Goal: Find contact information: Find contact information

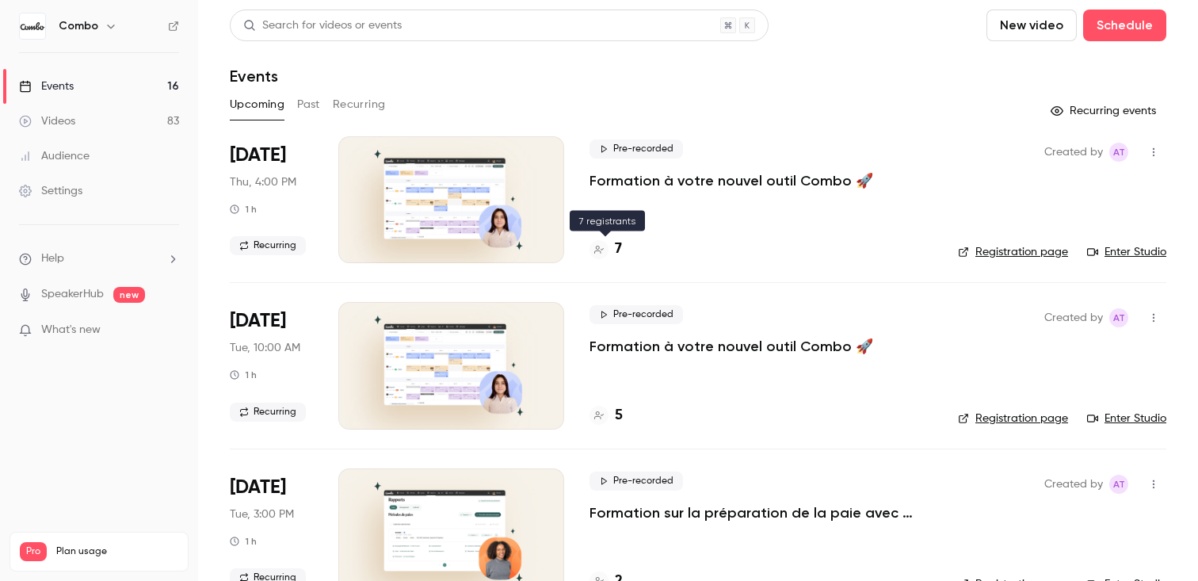
click at [605, 246] on div at bounding box center [598, 249] width 19 height 19
click at [1131, 249] on link "Enter Studio" at bounding box center [1126, 252] width 79 height 16
click at [616, 246] on h4 "7" at bounding box center [618, 248] width 7 height 21
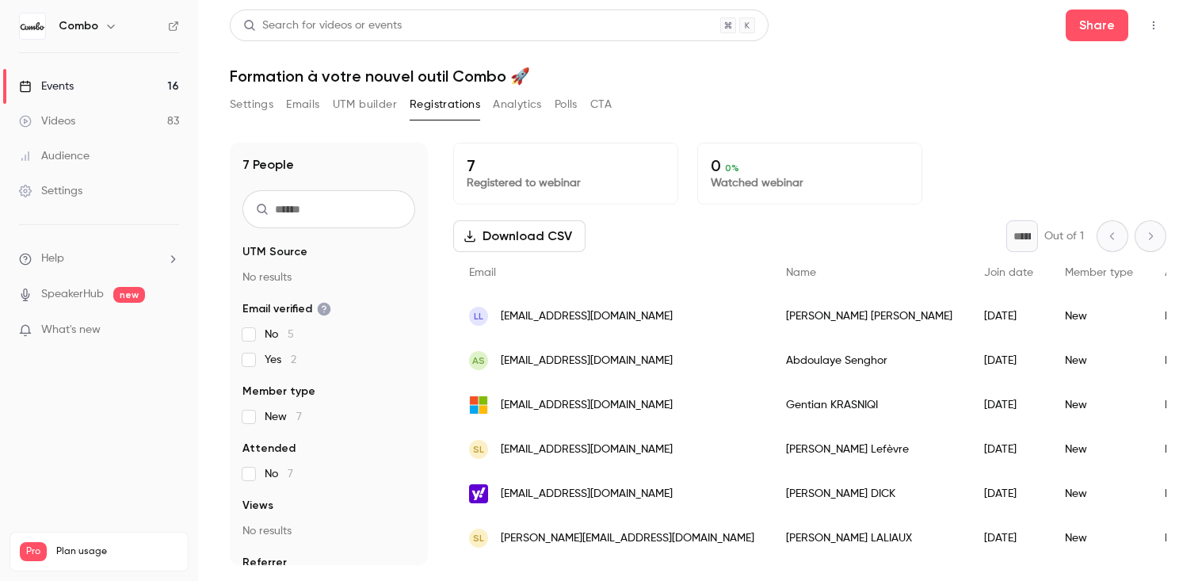
scroll to position [40, 0]
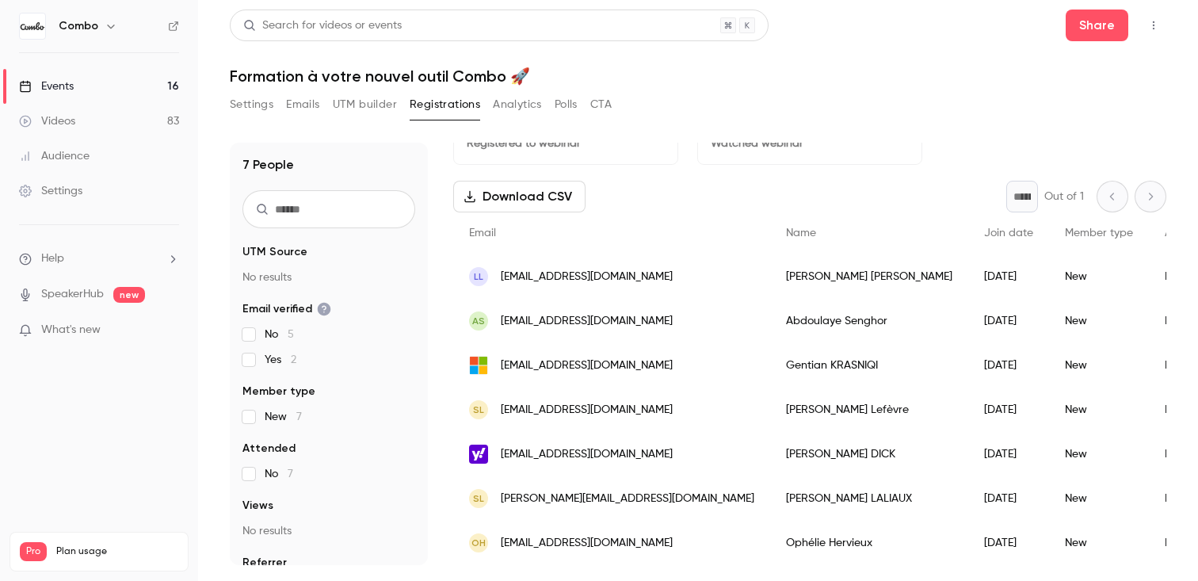
click at [635, 493] on div "SL [PERSON_NAME][EMAIL_ADDRESS][DOMAIN_NAME]" at bounding box center [611, 498] width 317 height 44
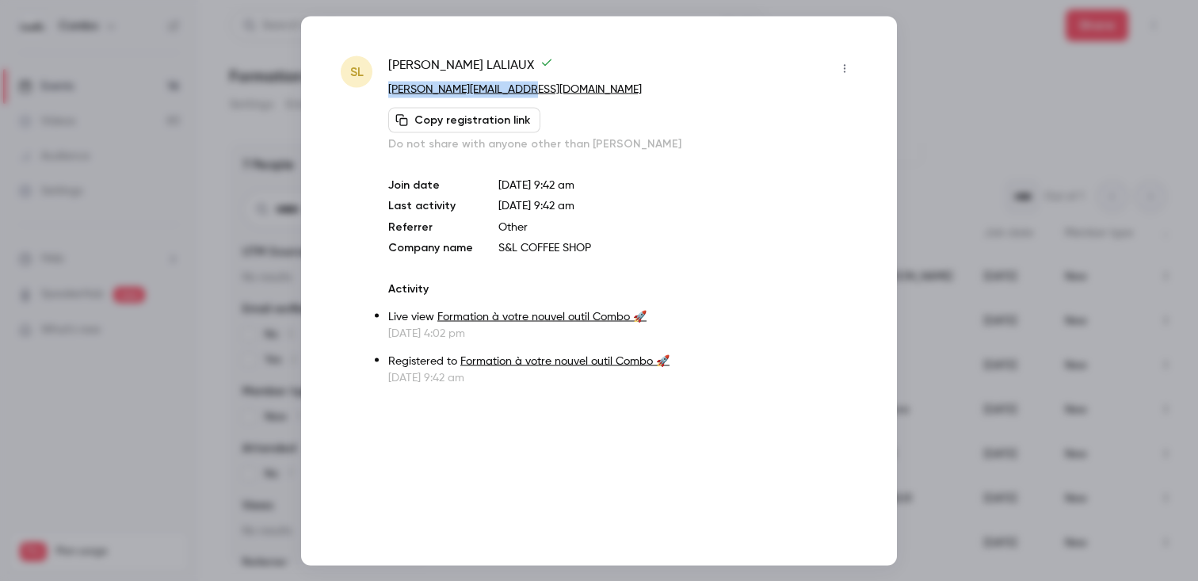
drag, startPoint x: 544, startPoint y: 82, endPoint x: 386, endPoint y: 90, distance: 157.9
click at [386, 90] on div "SL [PERSON_NAME] [PERSON_NAME][EMAIL_ADDRESS][DOMAIN_NAME] Copy registration li…" at bounding box center [599, 220] width 517 height 330
copy link "[PERSON_NAME][EMAIL_ADDRESS][DOMAIN_NAME]"
click at [1011, 234] on div at bounding box center [599, 290] width 1198 height 581
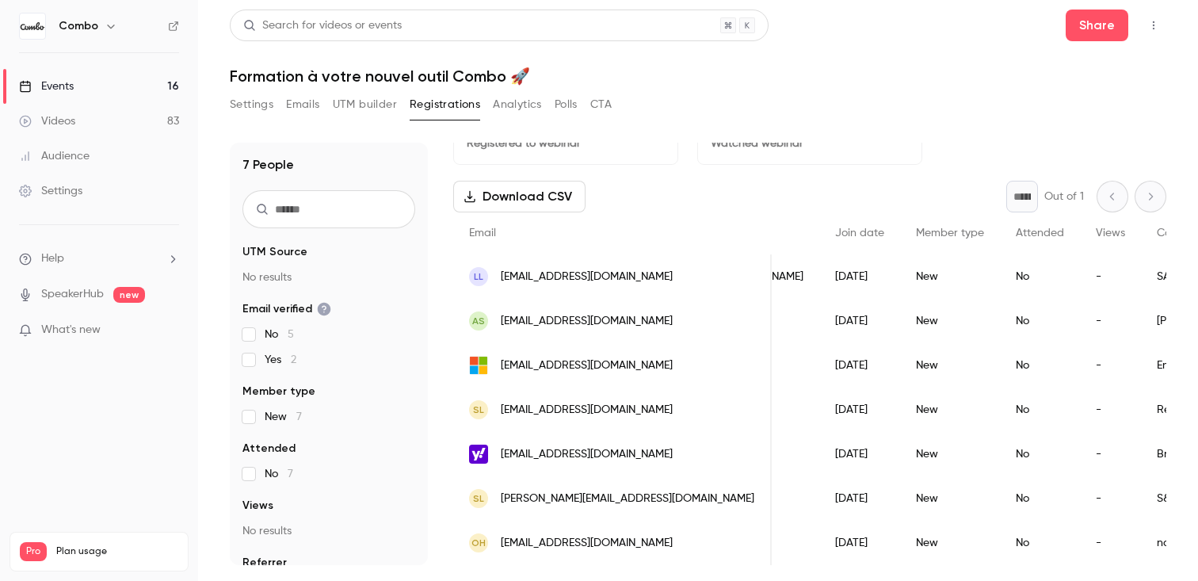
scroll to position [0, 0]
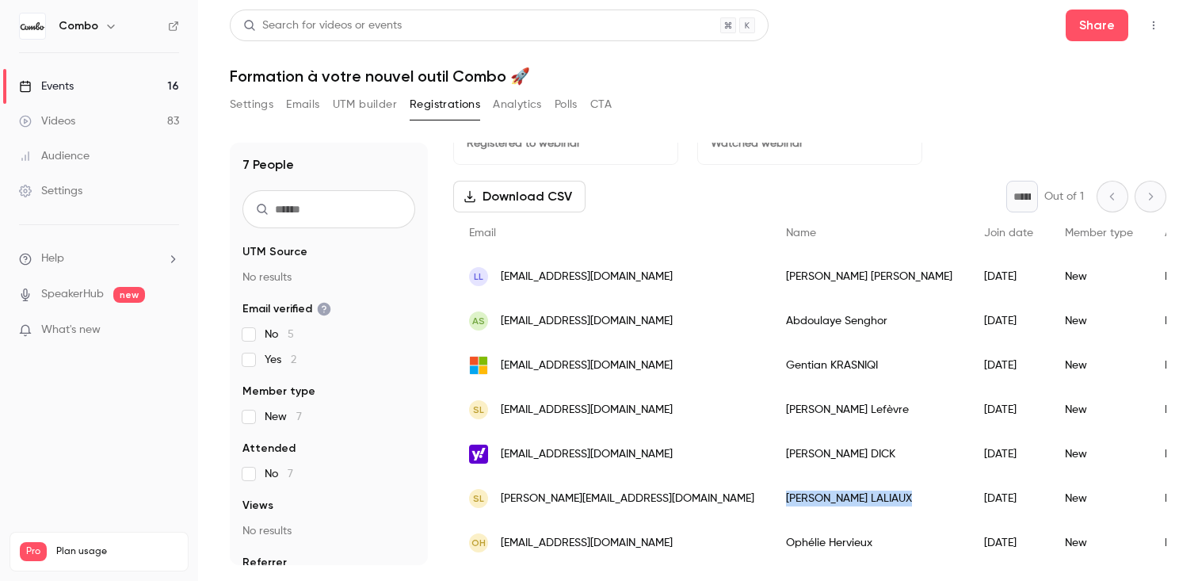
drag, startPoint x: 799, startPoint y: 502, endPoint x: 696, endPoint y: 499, distance: 103.0
click at [770, 499] on div "[PERSON_NAME]" at bounding box center [869, 498] width 198 height 44
copy div "[PERSON_NAME]"
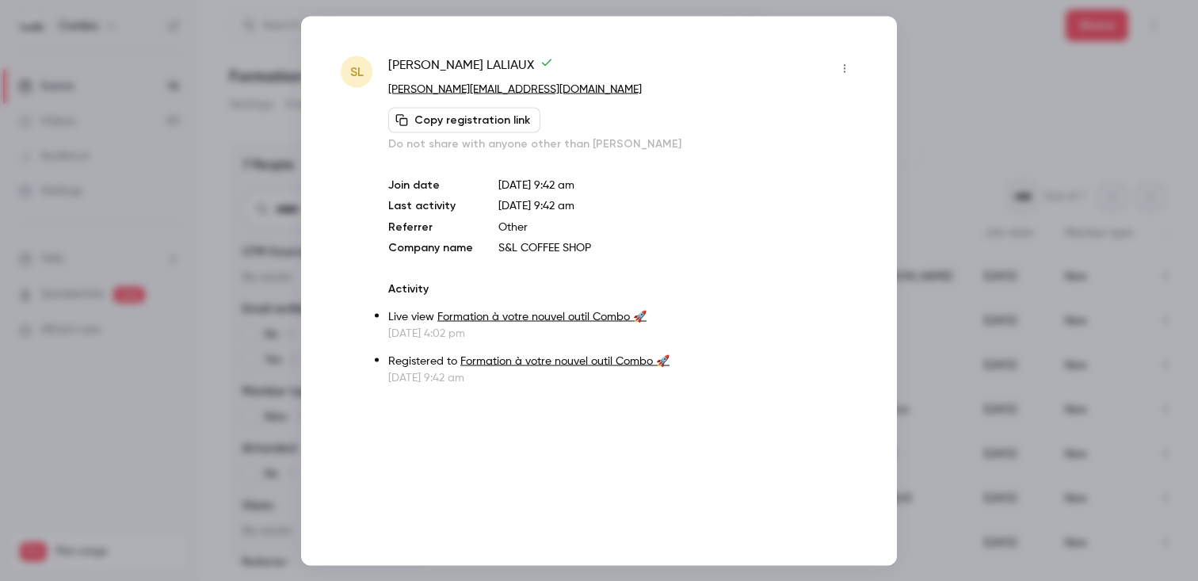
click at [402, 48] on div "SL [PERSON_NAME] [PERSON_NAME][EMAIL_ADDRESS][DOMAIN_NAME] Copy registration li…" at bounding box center [599, 290] width 596 height 549
drag, startPoint x: 391, startPoint y: 48, endPoint x: 490, endPoint y: 63, distance: 99.4
click at [490, 63] on div "SL [PERSON_NAME] [PERSON_NAME][EMAIL_ADDRESS][DOMAIN_NAME] Copy registration li…" at bounding box center [599, 290] width 596 height 549
copy span "[PERSON_NAME]"
click at [254, 261] on div at bounding box center [599, 290] width 1198 height 581
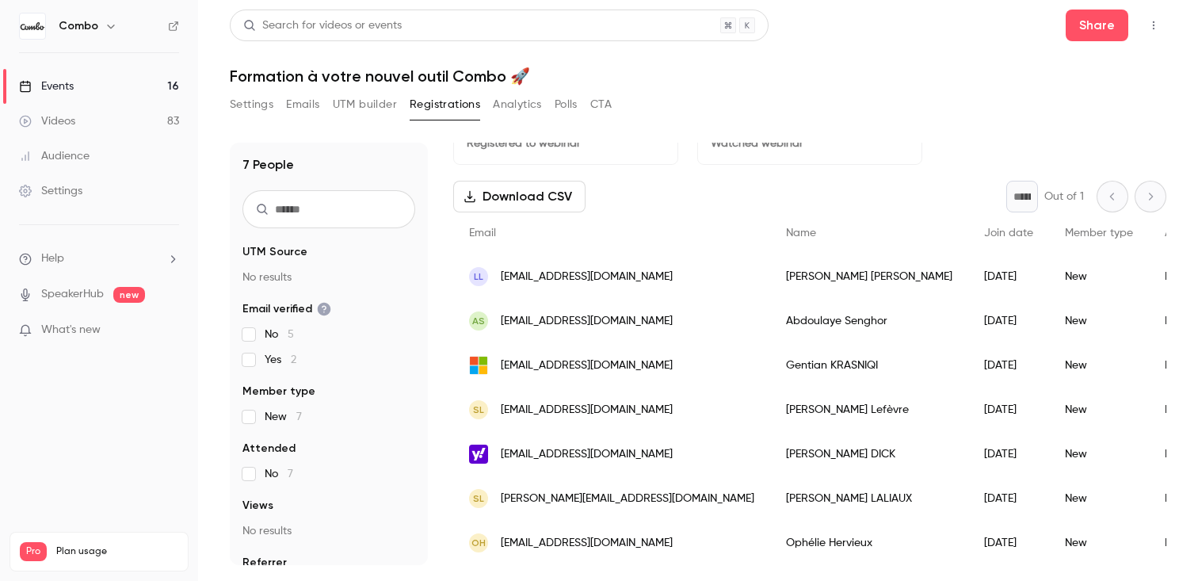
click at [770, 414] on div "[PERSON_NAME]" at bounding box center [869, 409] width 198 height 44
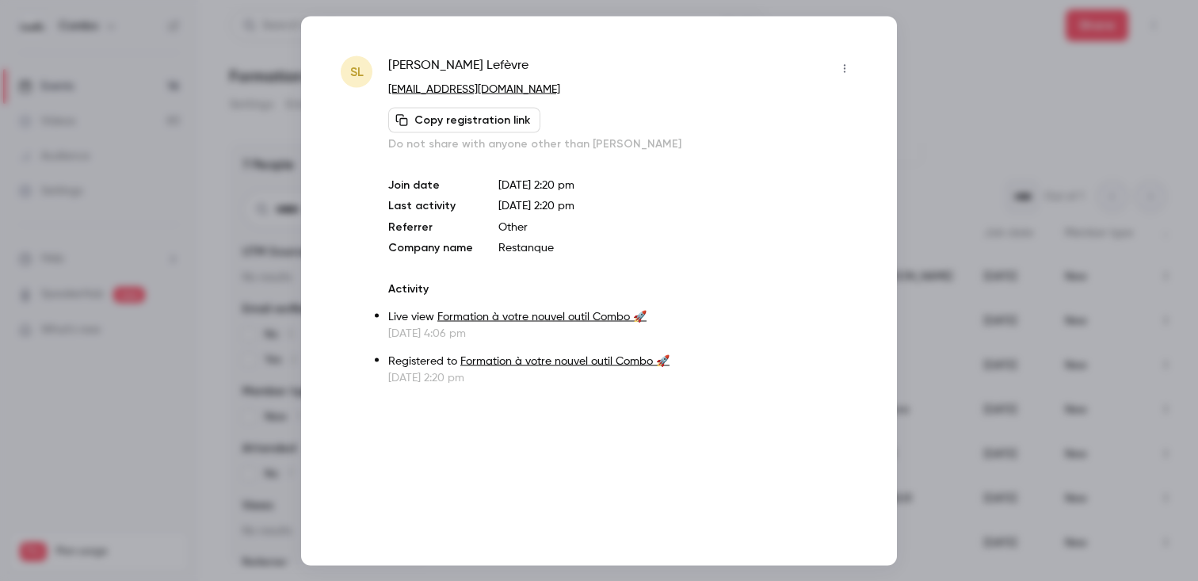
click at [528, 85] on p "[EMAIL_ADDRESS][DOMAIN_NAME]" at bounding box center [622, 89] width 469 height 17
drag, startPoint x: 509, startPoint y: 59, endPoint x: 387, endPoint y: 59, distance: 121.2
click at [388, 59] on div "[PERSON_NAME]" at bounding box center [622, 67] width 469 height 25
copy span "[PERSON_NAME]"
drag, startPoint x: 532, startPoint y: 91, endPoint x: 386, endPoint y: 93, distance: 145.8
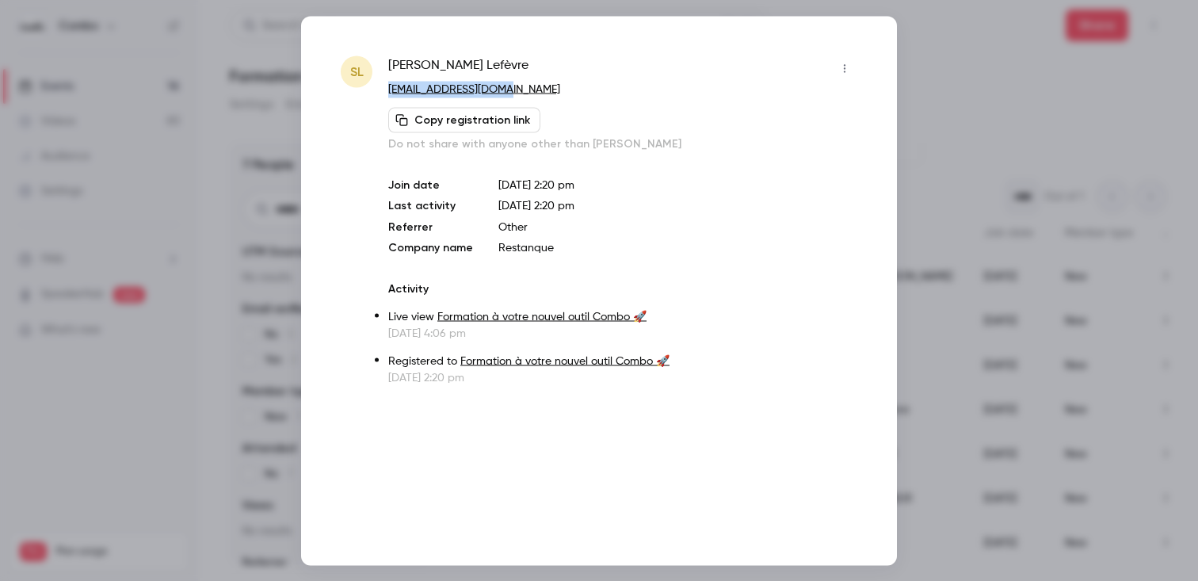
click at [386, 93] on div "[PERSON_NAME] Lefèvre [EMAIL_ADDRESS][DOMAIN_NAME] Copy registration link Do no…" at bounding box center [599, 220] width 517 height 330
copy link "[EMAIL_ADDRESS][DOMAIN_NAME]"
click at [1005, 199] on div at bounding box center [599, 290] width 1198 height 581
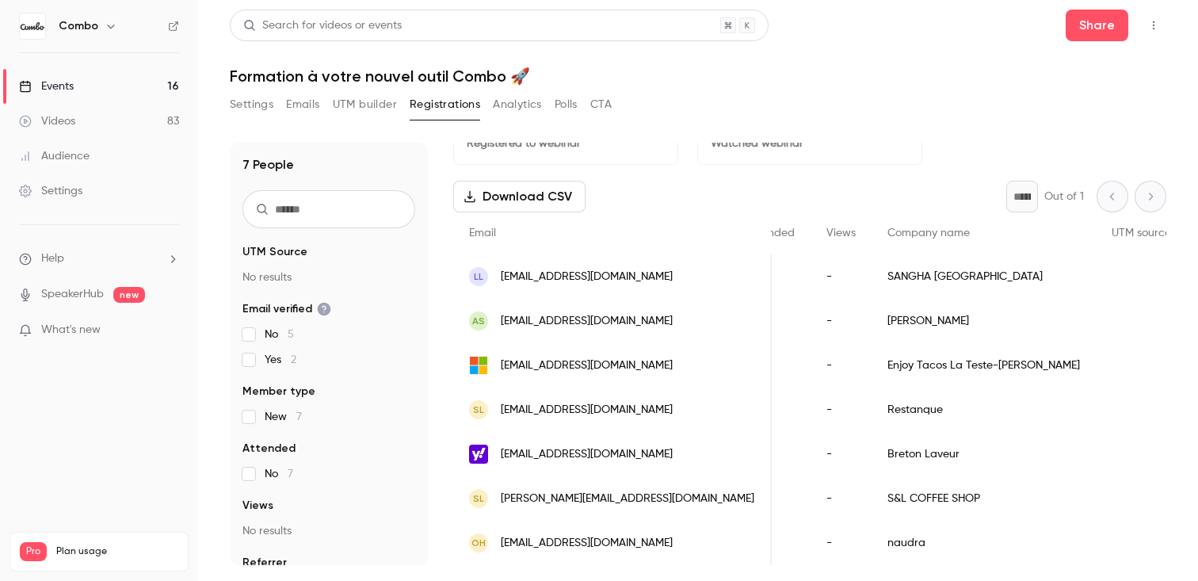
scroll to position [0, 467]
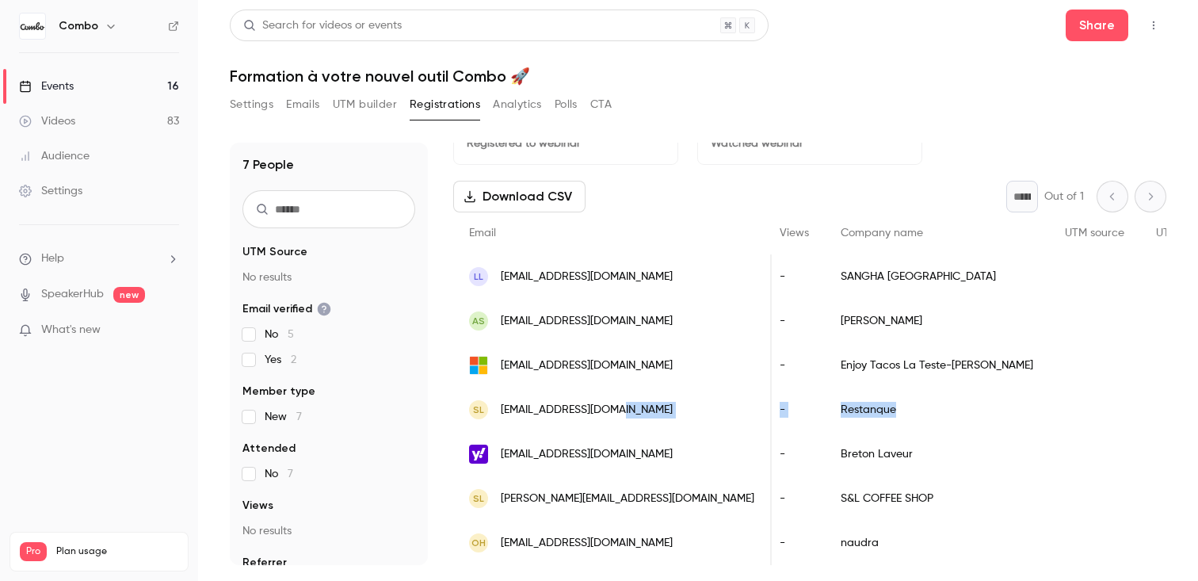
drag, startPoint x: 770, startPoint y: 411, endPoint x: 687, endPoint y: 409, distance: 83.2
click at [687, 409] on div "SL [EMAIL_ADDRESS][DOMAIN_NAME] [PERSON_NAME] [DATE] New No - Restanque" at bounding box center [809, 409] width 1644 height 44
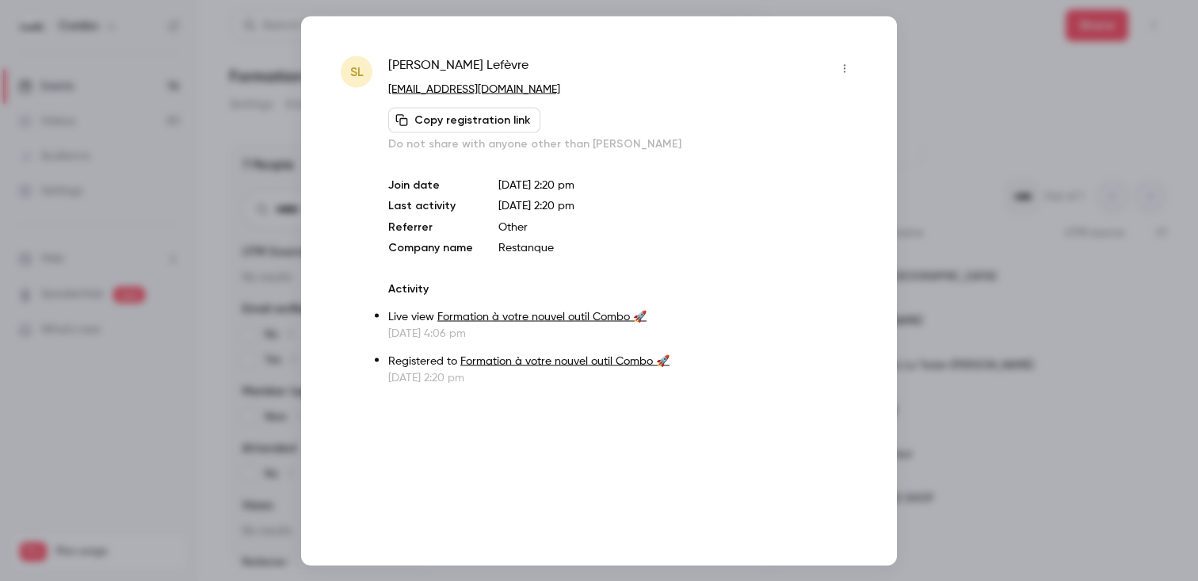
copy div "[PERSON_NAME] [DATE] New No - Restanque"
click at [509, 70] on div "[PERSON_NAME]" at bounding box center [622, 67] width 469 height 25
drag, startPoint x: 566, startPoint y: 248, endPoint x: 479, endPoint y: 248, distance: 86.4
click at [479, 248] on div "Join date [DATE] 2:20 pm Last activity [DATE] 2:20 pm Referrer Other Company na…" at bounding box center [622, 216] width 469 height 78
copy div "Restanque"
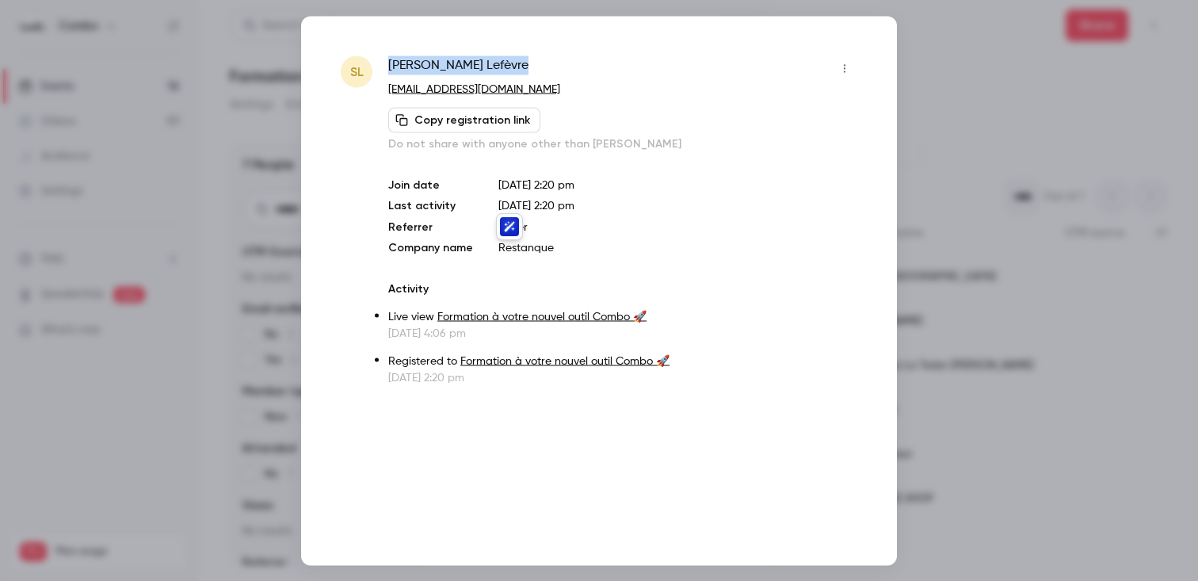
drag, startPoint x: 497, startPoint y: 59, endPoint x: 384, endPoint y: 59, distance: 112.5
click at [384, 59] on div "[PERSON_NAME] Lefèvre [EMAIL_ADDRESS][DOMAIN_NAME] Copy registration link Do no…" at bounding box center [599, 220] width 517 height 330
copy span "[PERSON_NAME]"
click at [986, 270] on div at bounding box center [599, 290] width 1198 height 581
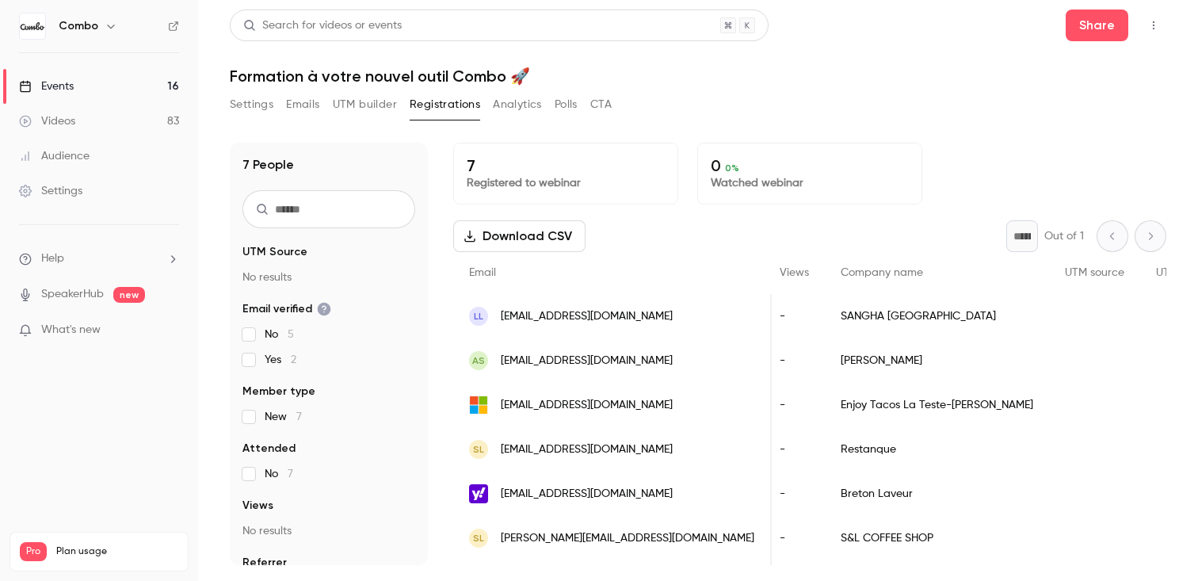
scroll to position [40, 0]
